Goal: Find specific page/section: Find specific page/section

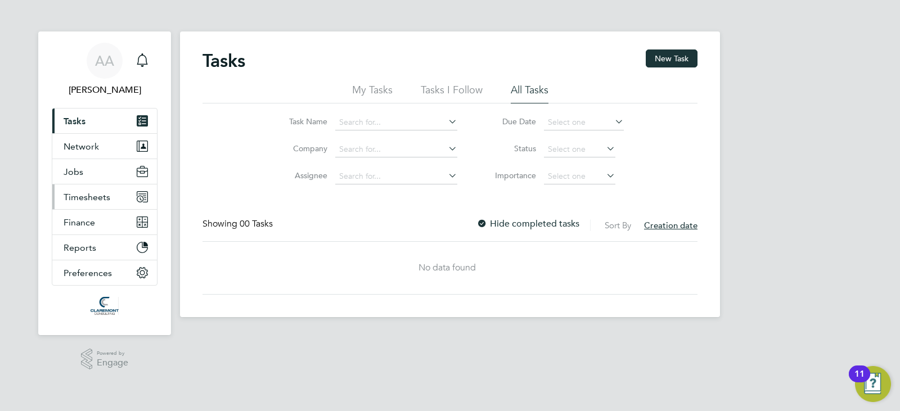
click at [105, 196] on span "Timesheets" at bounding box center [87, 197] width 47 height 11
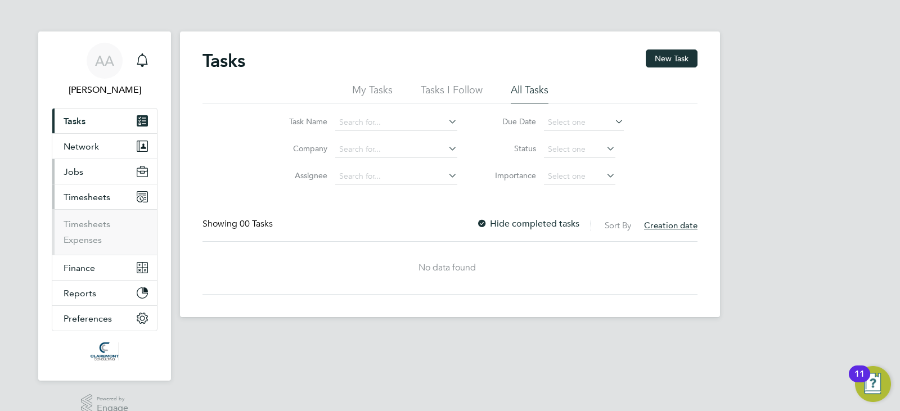
click at [99, 172] on button "Jobs" at bounding box center [104, 171] width 105 height 25
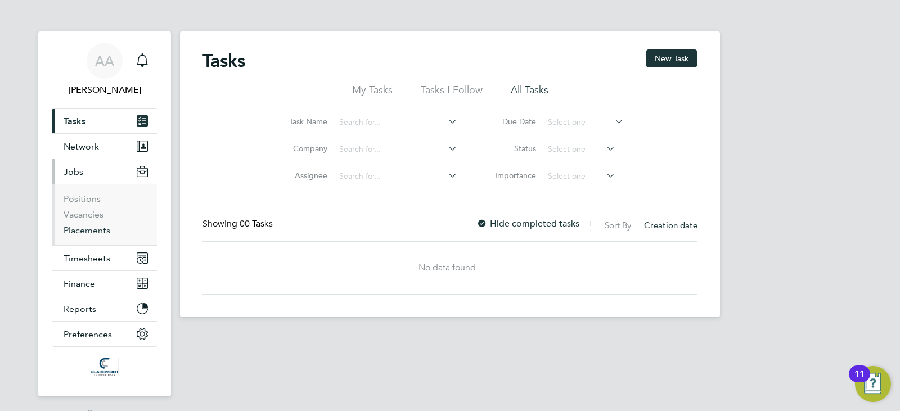
click at [92, 230] on link "Placements" at bounding box center [87, 230] width 47 height 11
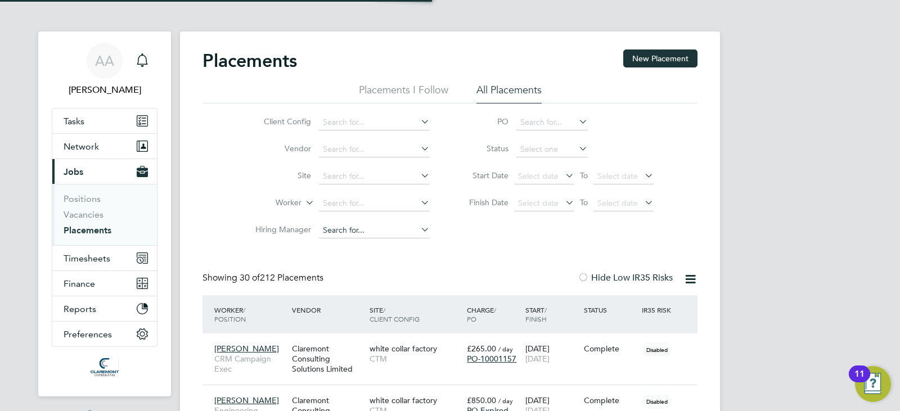
click at [342, 230] on input at bounding box center [374, 231] width 111 height 16
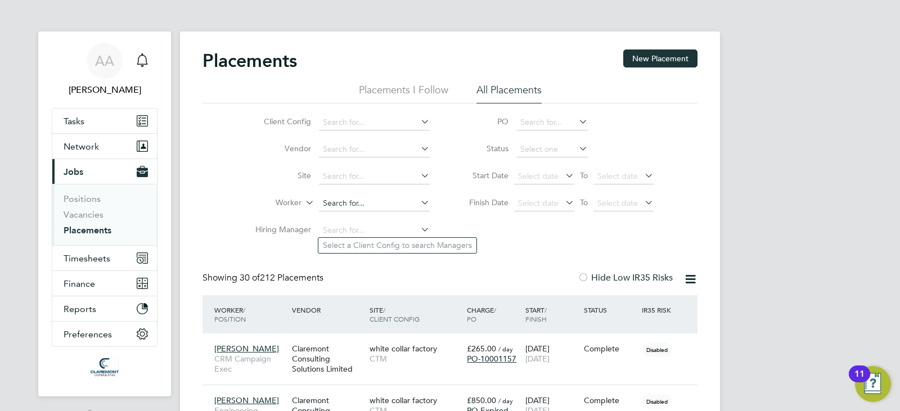
click at [342, 206] on input at bounding box center [374, 204] width 111 height 16
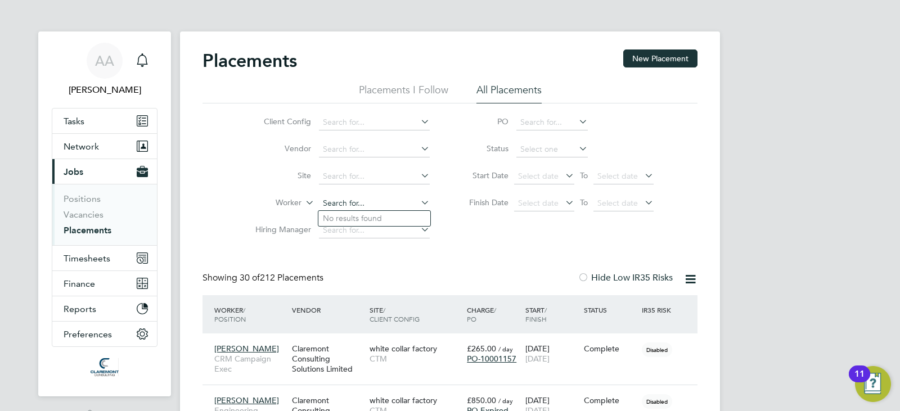
type input "e"
click at [343, 205] on input at bounding box center [374, 204] width 111 height 16
click at [348, 219] on li "Ve ra Ekimenko" at bounding box center [374, 219] width 112 height 15
type input "[PERSON_NAME]"
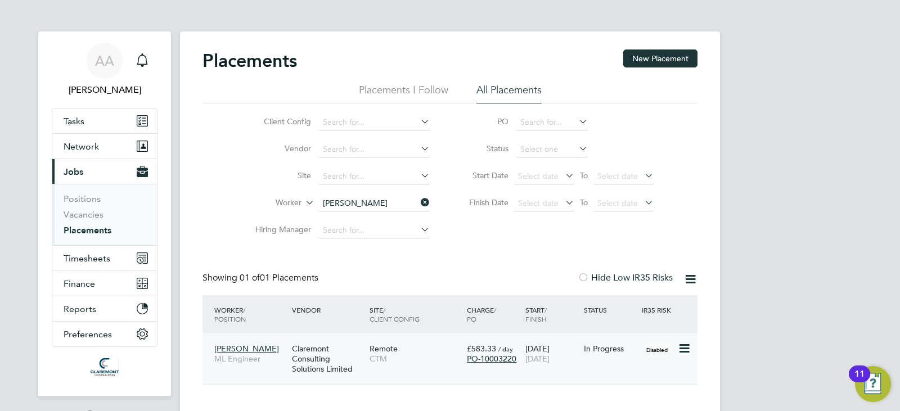
click at [226, 347] on span "[PERSON_NAME]" at bounding box center [246, 349] width 65 height 10
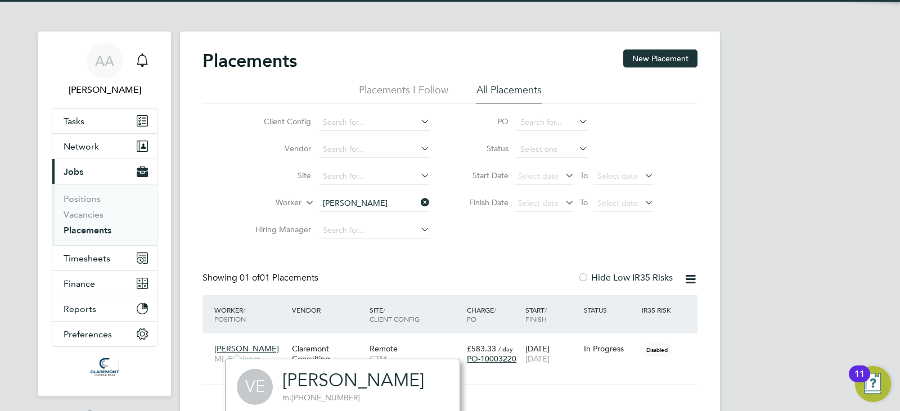
click at [331, 375] on link "[PERSON_NAME]" at bounding box center [353, 381] width 142 height 22
